Goal: Transaction & Acquisition: Obtain resource

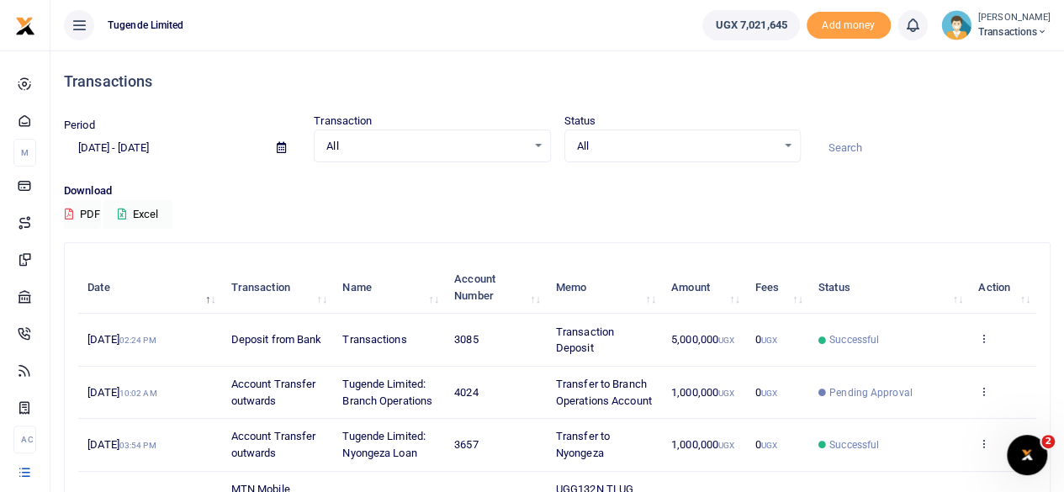
click at [277, 149] on icon at bounding box center [281, 147] width 9 height 11
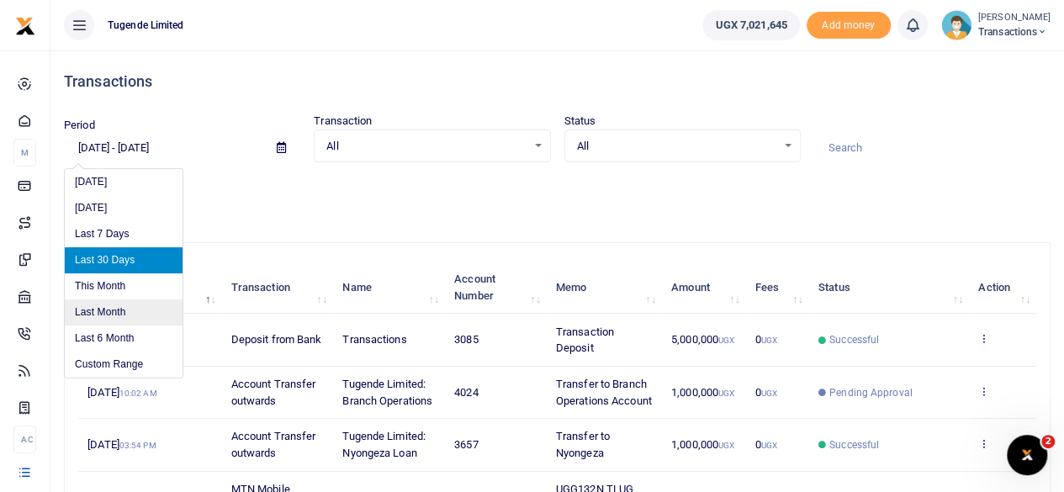
click at [127, 309] on li "Last Month" at bounding box center [124, 313] width 118 height 26
type input "[DATE] - [DATE]"
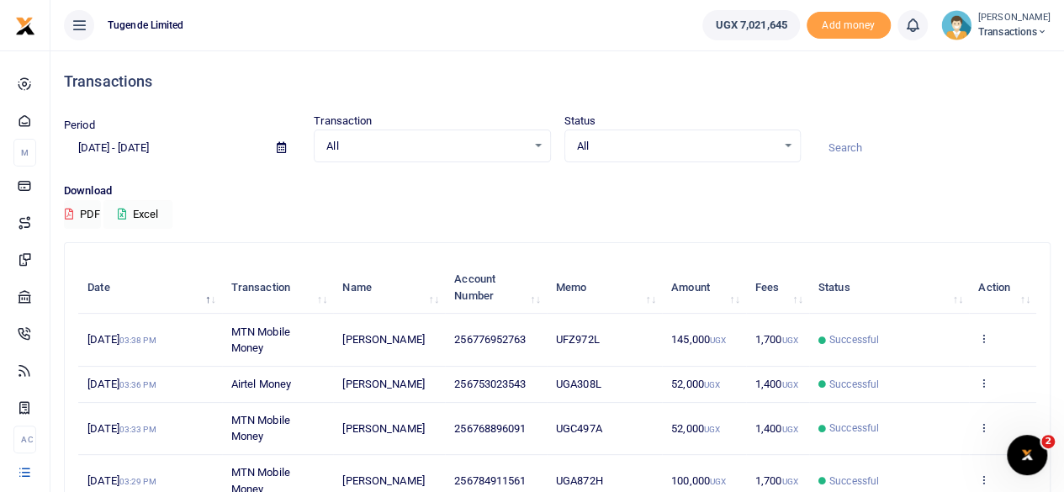
click at [135, 207] on button "Excel" at bounding box center [137, 214] width 69 height 29
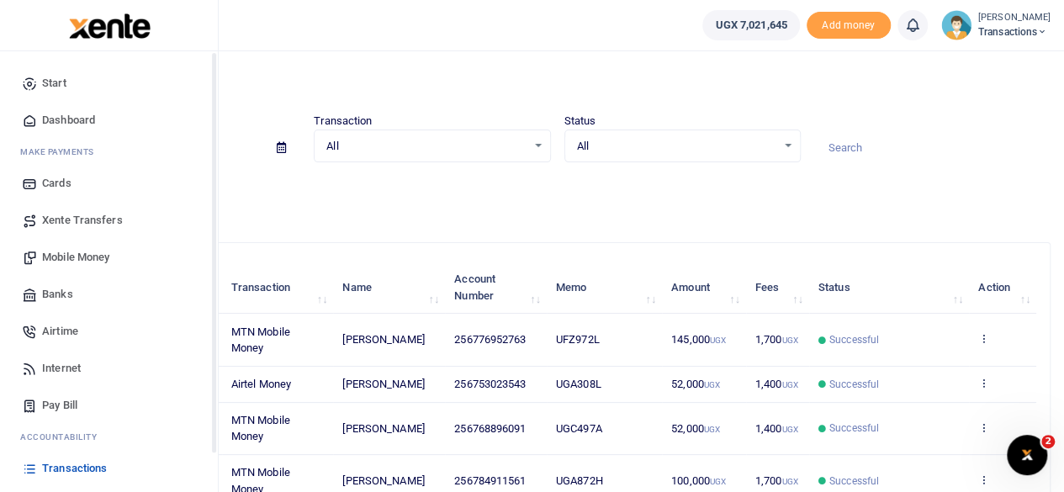
scroll to position [108, 0]
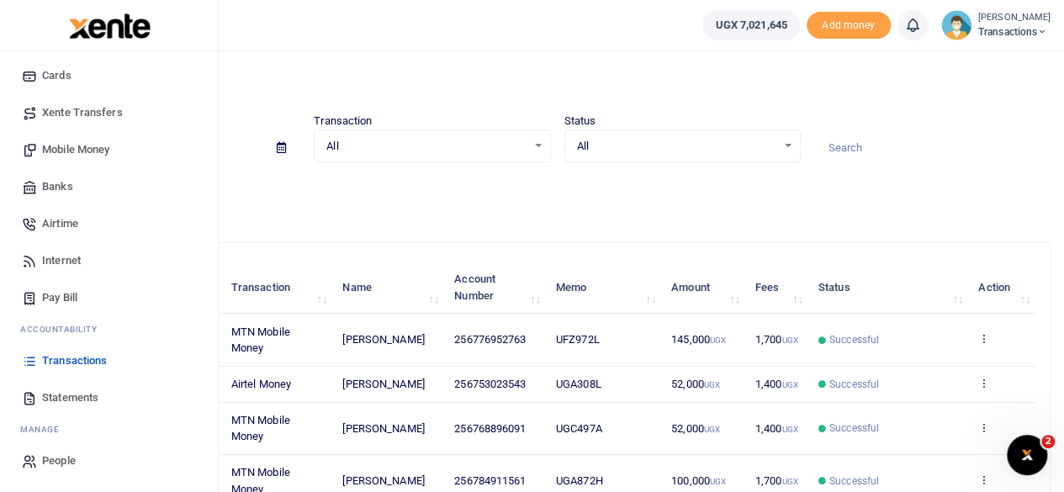
click at [76, 392] on span "Statements" at bounding box center [70, 398] width 56 height 17
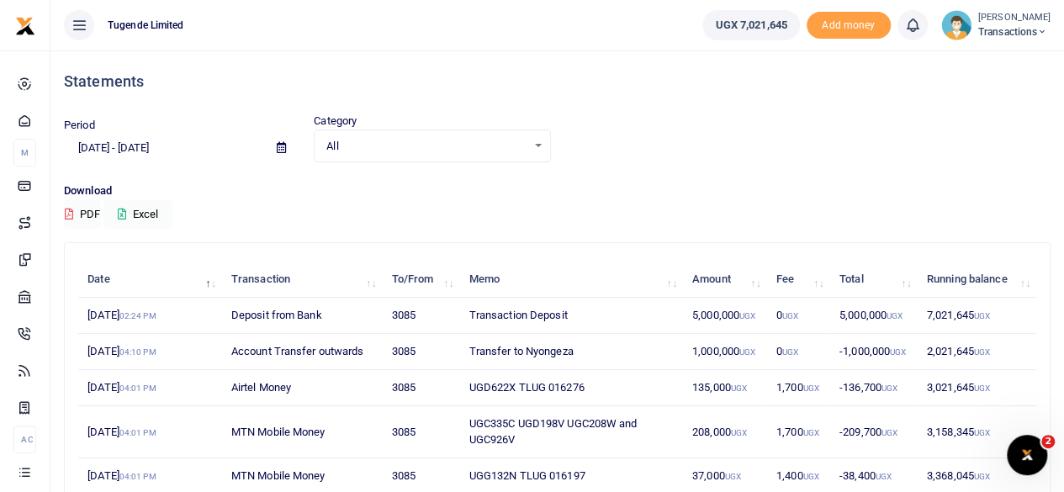
click at [279, 144] on icon at bounding box center [281, 147] width 9 height 11
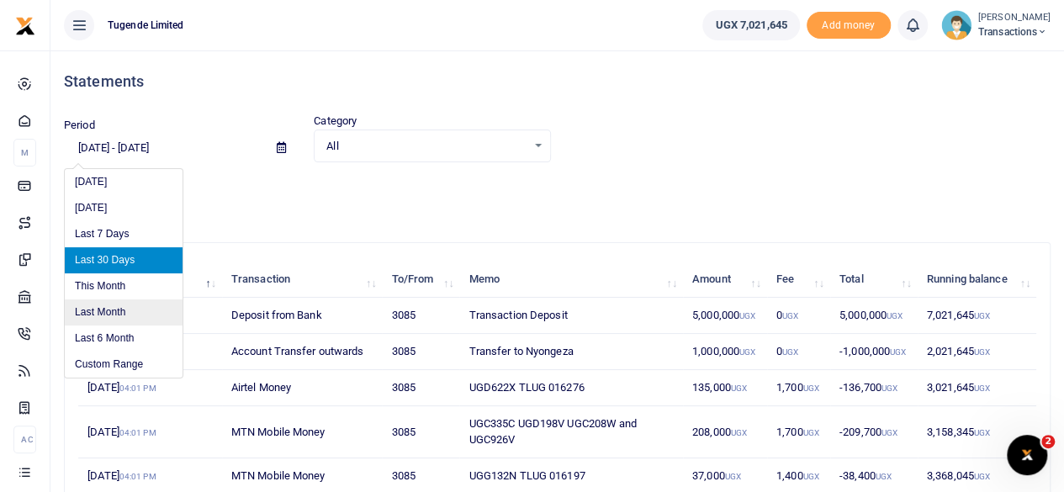
click at [88, 311] on li "Last Month" at bounding box center [124, 313] width 118 height 26
type input "[DATE] - [DATE]"
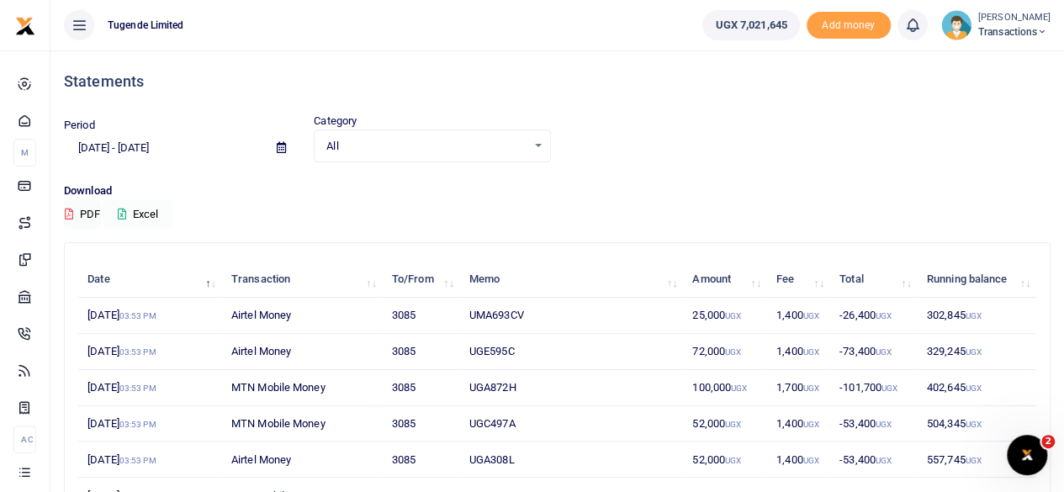
click at [143, 217] on button "Excel" at bounding box center [137, 214] width 69 height 29
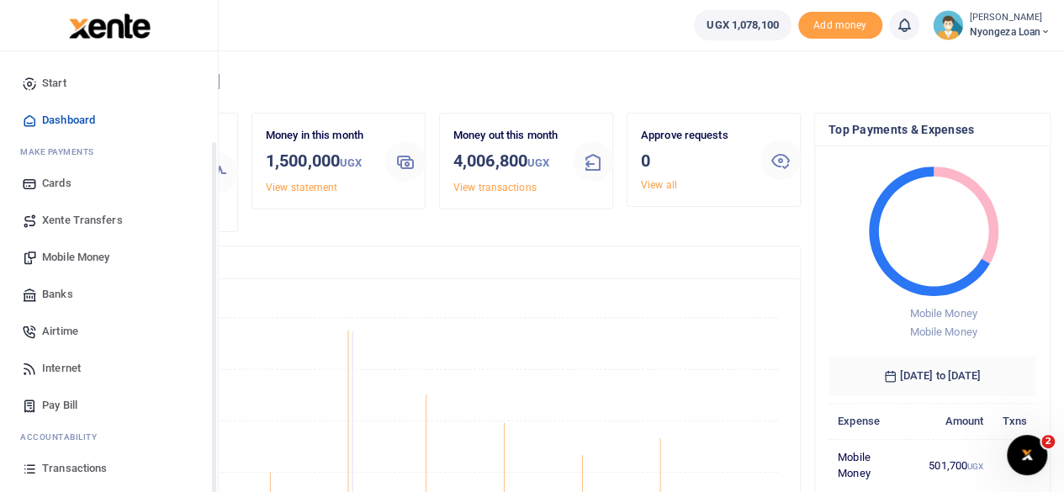
scroll to position [108, 0]
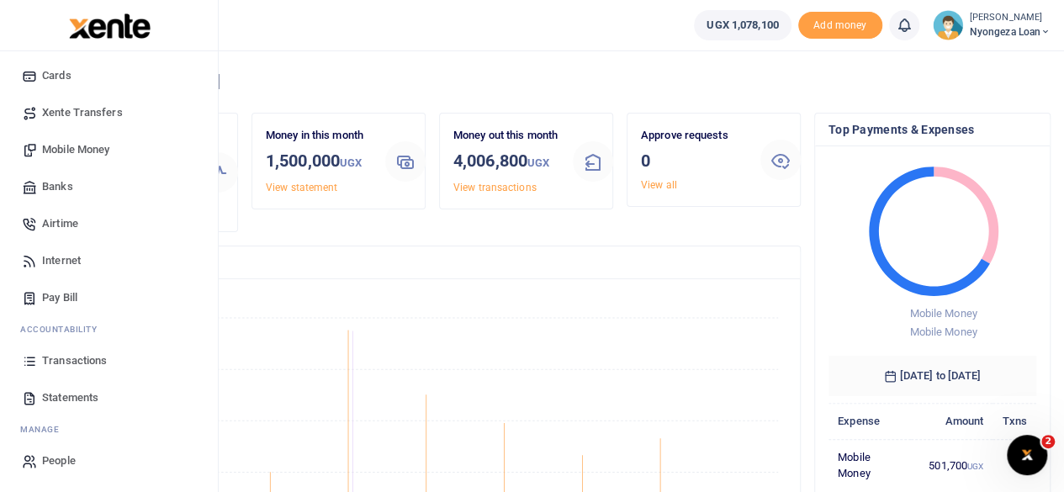
click at [58, 395] on span "Statements" at bounding box center [70, 398] width 56 height 17
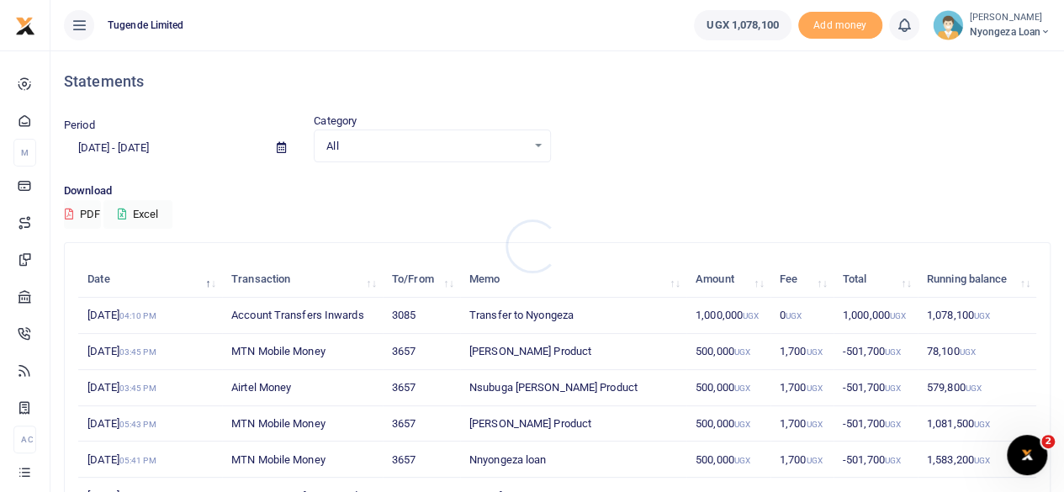
click at [277, 154] on div at bounding box center [532, 246] width 1064 height 492
click at [279, 149] on icon at bounding box center [281, 147] width 9 height 11
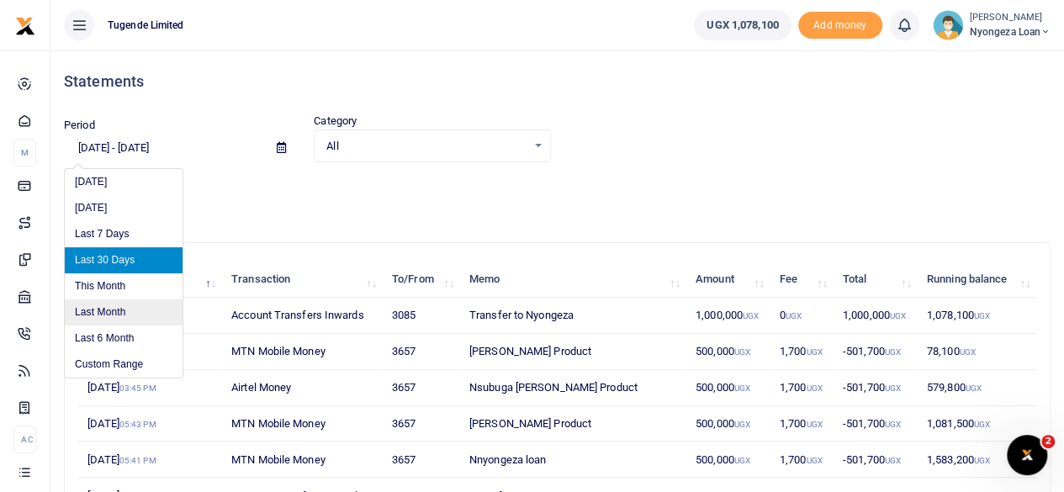
click at [104, 313] on li "Last Month" at bounding box center [124, 313] width 118 height 26
type input "[DATE] - [DATE]"
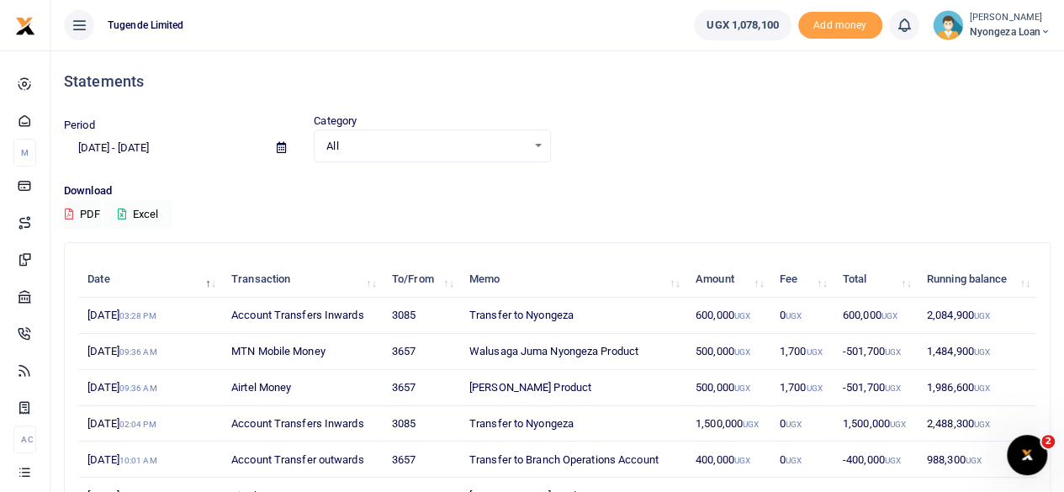
click at [141, 216] on button "Excel" at bounding box center [137, 214] width 69 height 29
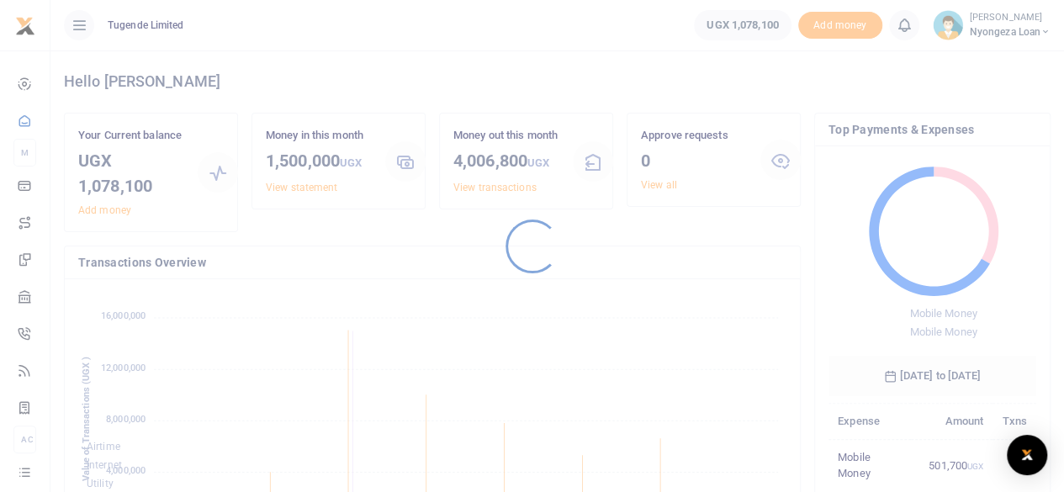
scroll to position [223, 195]
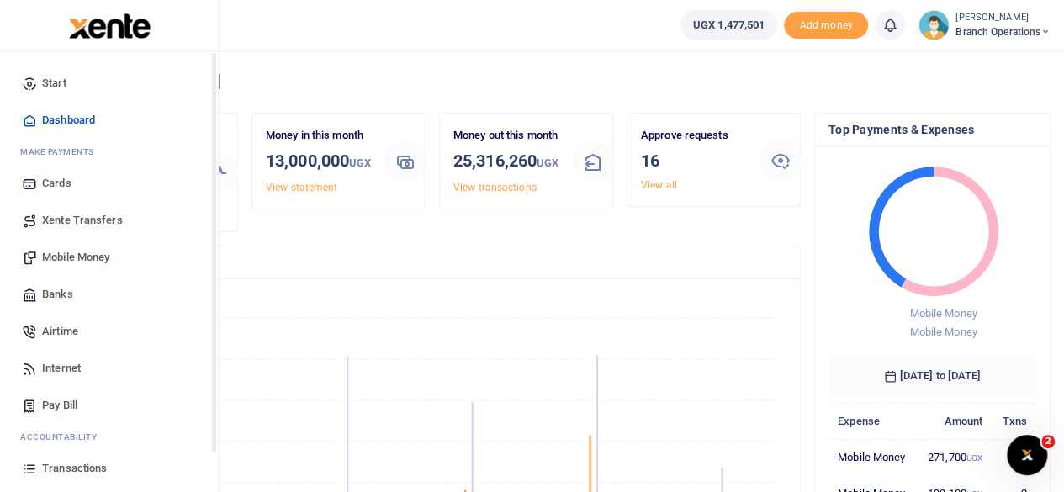
scroll to position [108, 0]
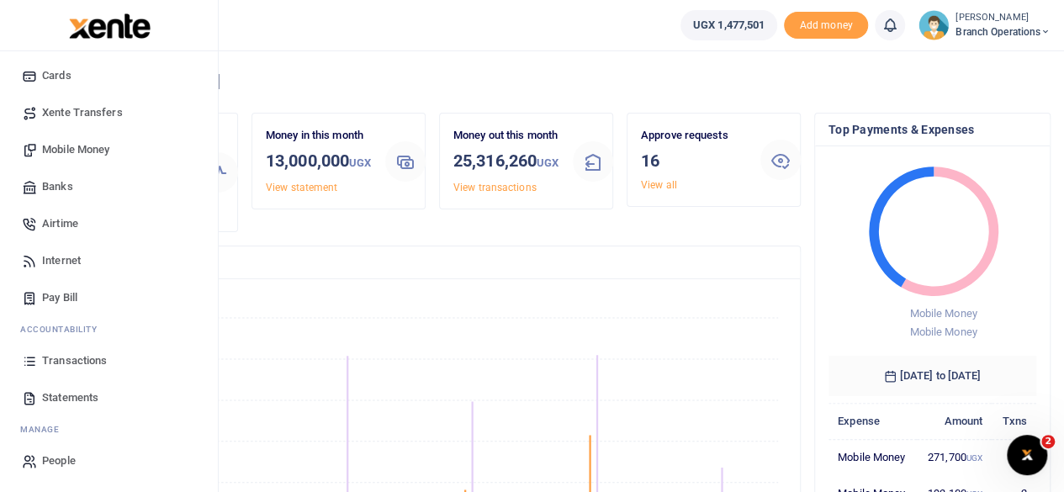
click at [63, 393] on span "Statements" at bounding box center [70, 398] width 56 height 17
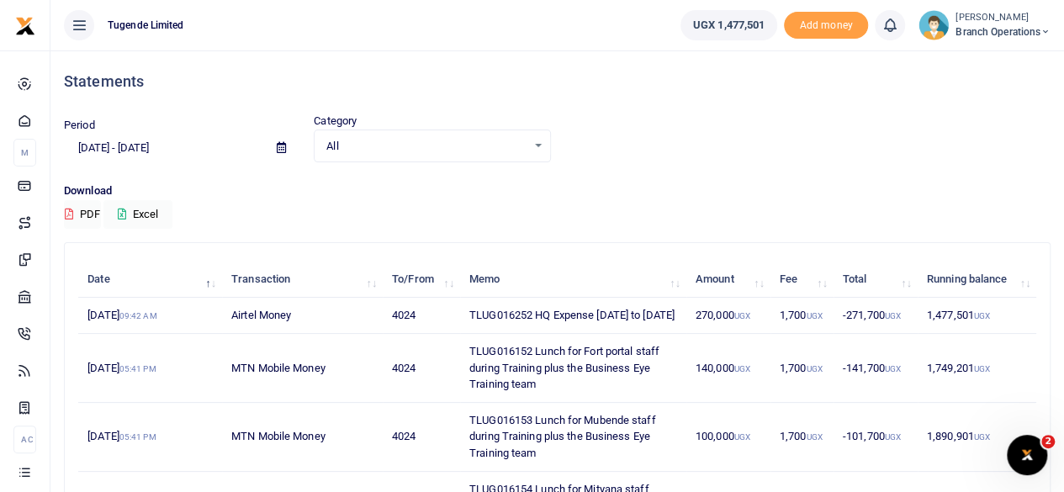
click at [279, 144] on icon at bounding box center [281, 147] width 9 height 11
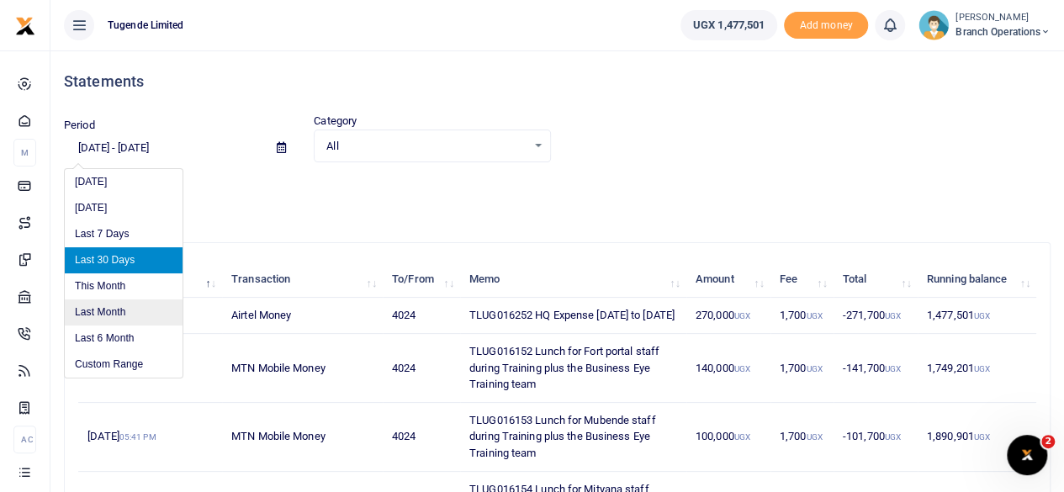
click at [100, 312] on li "Last Month" at bounding box center [124, 313] width 118 height 26
type input "07/01/2025 - 07/31/2025"
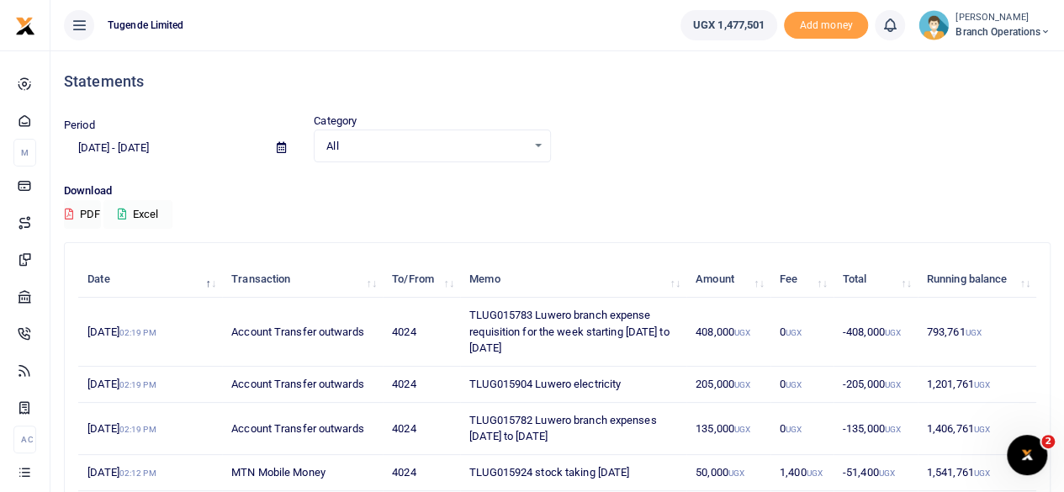
click at [128, 203] on button "Excel" at bounding box center [137, 214] width 69 height 29
